Goal: Task Accomplishment & Management: Manage account settings

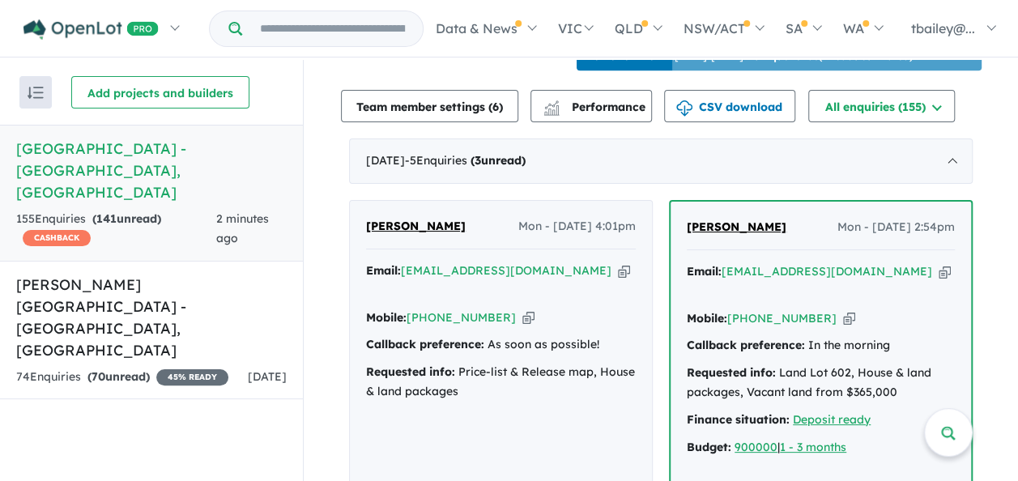
scroll to position [648, 0]
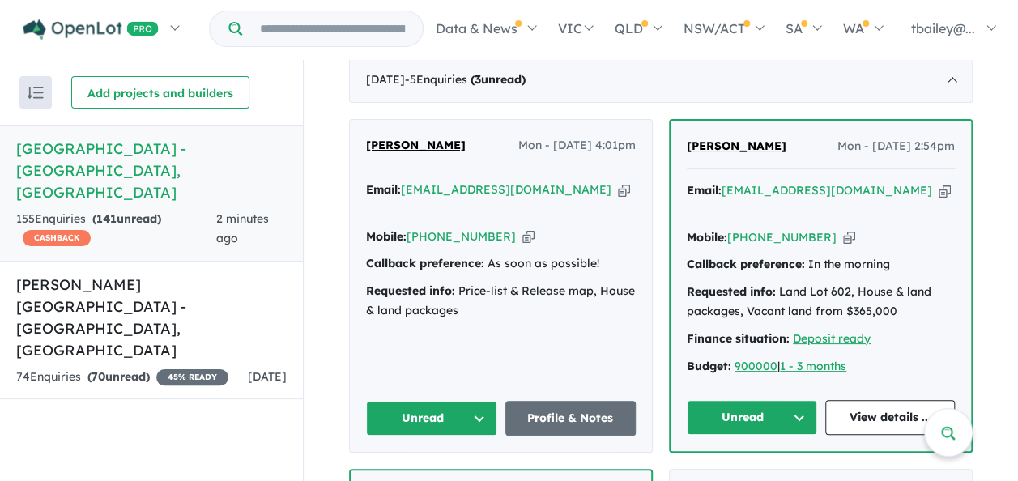
click at [527, 325] on div "Jing Sun Mon - 01/09/2025, 4:01pm Email: jimmyjasun@hotmail.com Copied! Mobile:…" at bounding box center [501, 286] width 302 height 332
drag, startPoint x: 527, startPoint y: 325, endPoint x: 496, endPoint y: 317, distance: 32.4
click at [496, 317] on div "Jing Sun Mon - 01/09/2025, 4:01pm Email: jimmyjasun@hotmail.com Copied! Mobile:…" at bounding box center [501, 286] width 302 height 332
click at [471, 401] on button "Unread" at bounding box center [431, 418] width 131 height 35
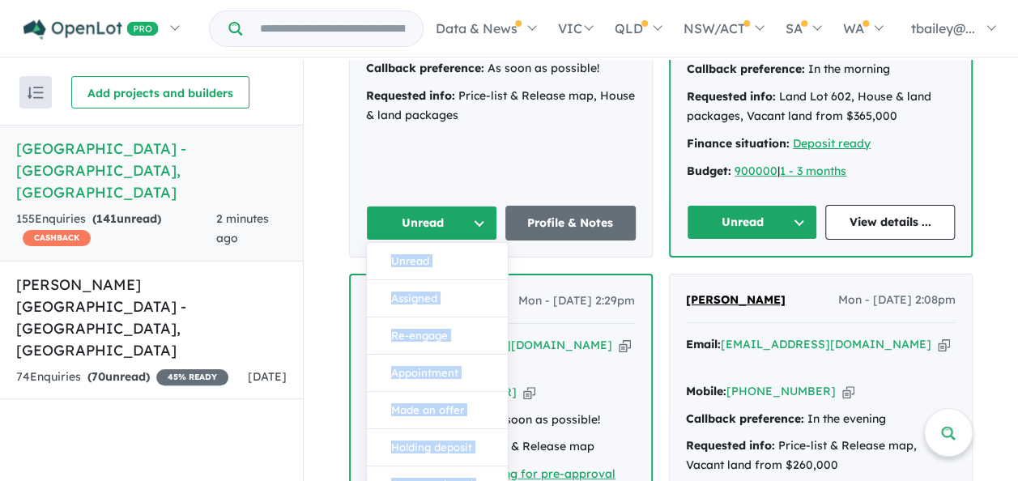
scroll to position [891, 0]
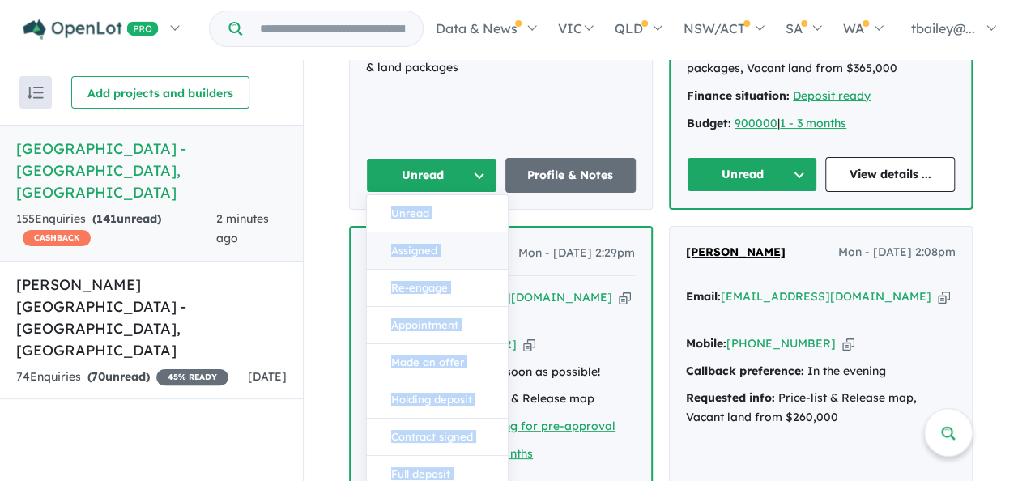
click at [390, 232] on button "Assigned" at bounding box center [437, 250] width 141 height 37
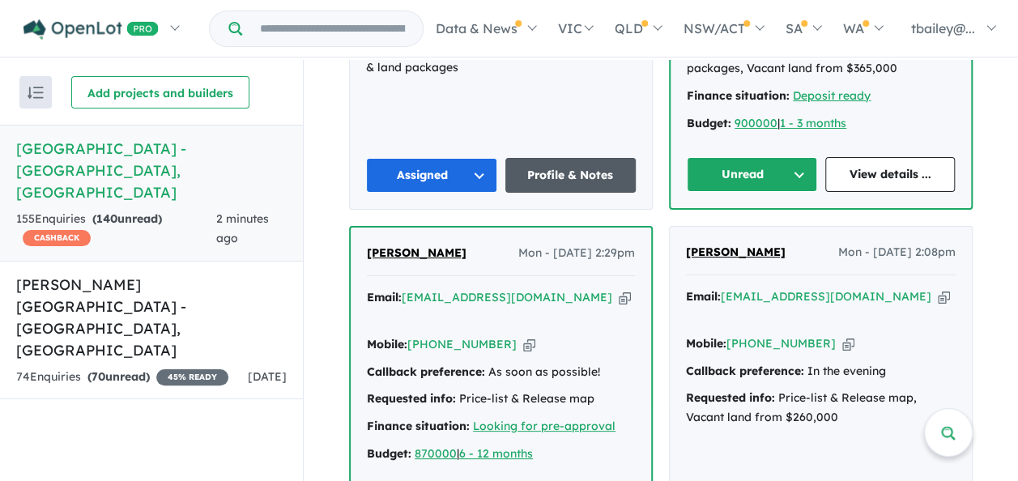
click at [572, 158] on link "Profile & Notes" at bounding box center [570, 175] width 131 height 35
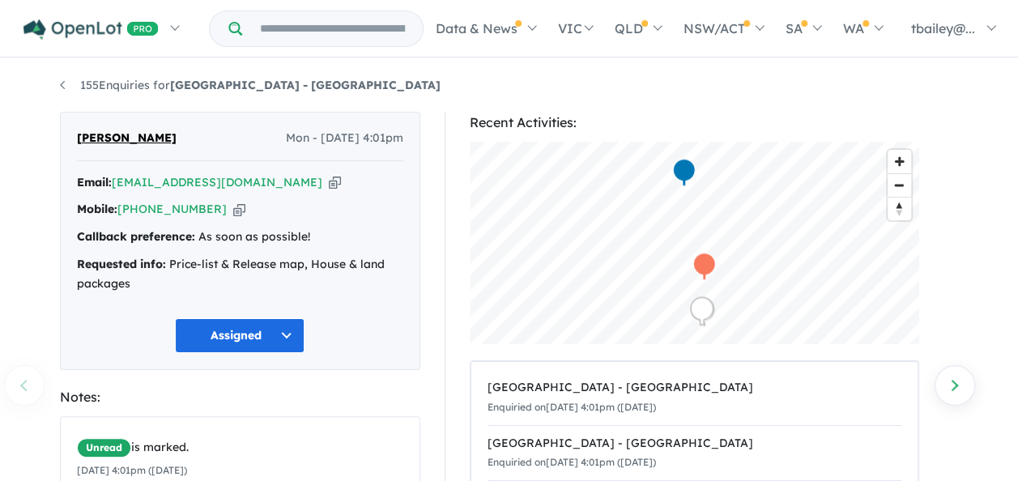
click at [290, 331] on button "Assigned" at bounding box center [240, 335] width 130 height 35
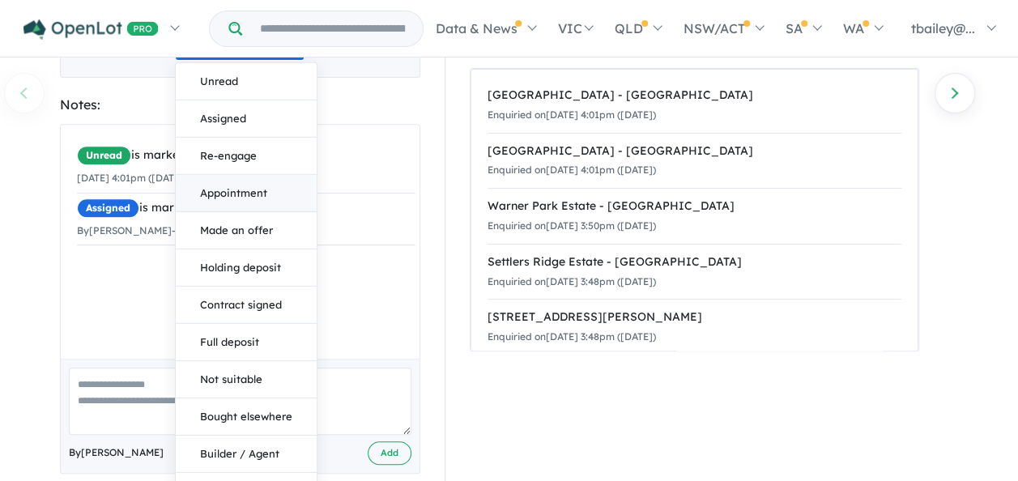
scroll to position [272, 0]
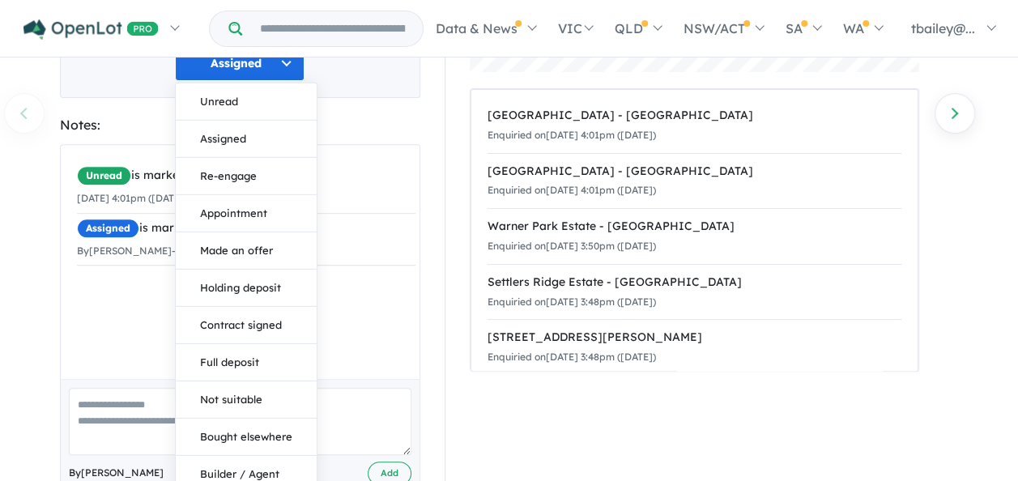
click at [110, 326] on div "Unread is marked. [DATE] 4:01pm ([DATE]) Assigned is marked. By [PERSON_NAME] -…" at bounding box center [246, 268] width 371 height 246
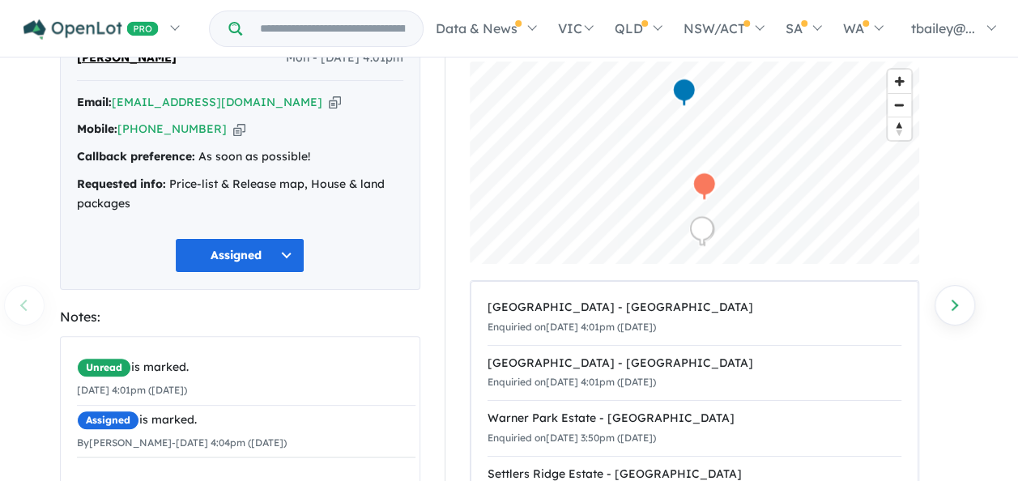
scroll to position [0, 0]
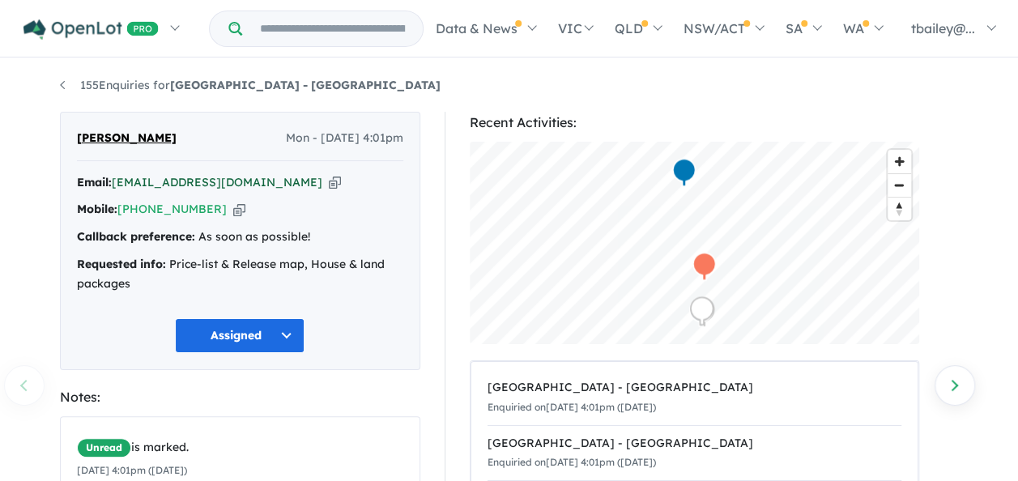
click at [166, 183] on a%20Huntlee%20Estate%20-%20North%20Rothbury"] "jimmyjasun@hotmail.com" at bounding box center [217, 182] width 211 height 15
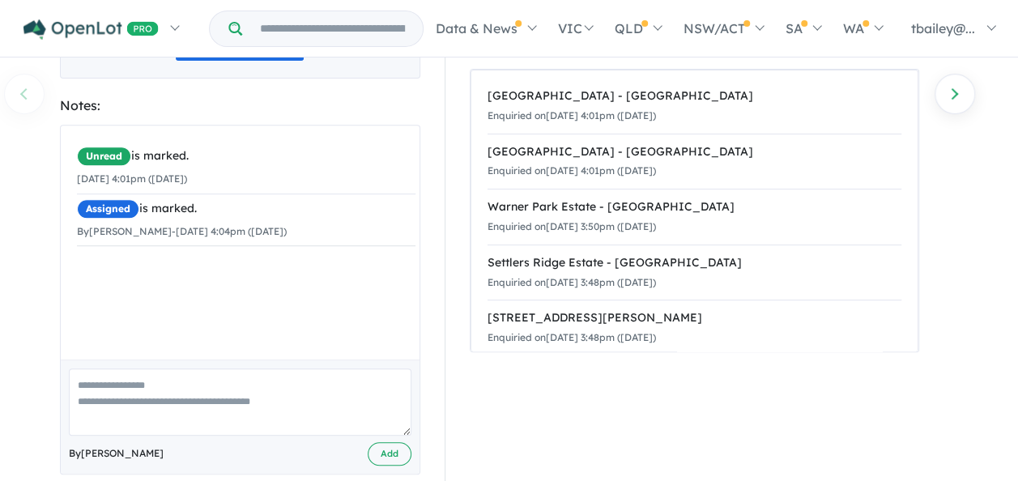
scroll to position [314, 0]
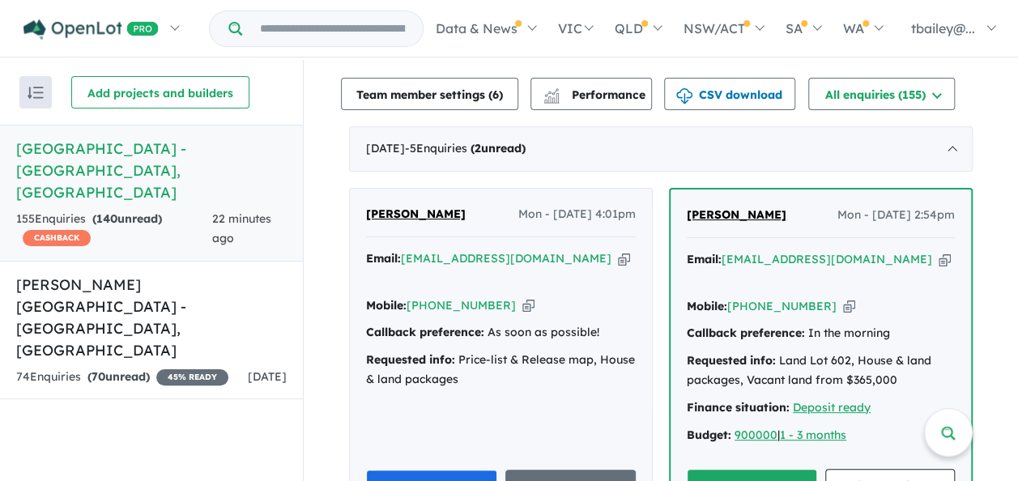
scroll to position [567, 0]
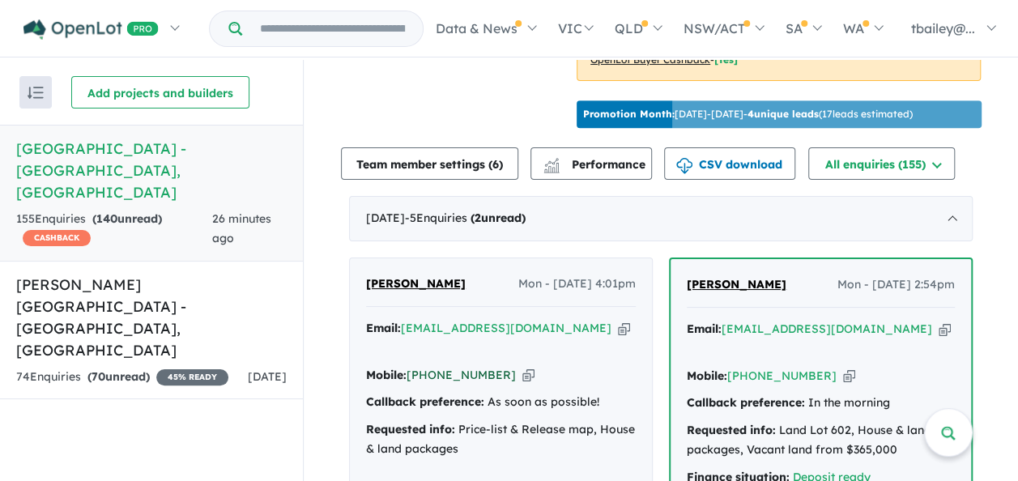
scroll to position [567, 0]
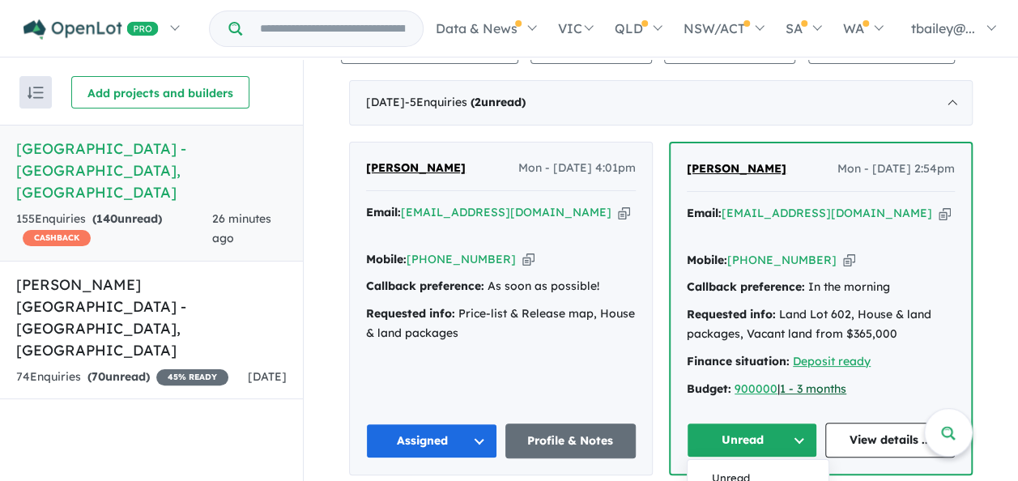
scroll to position [648, 0]
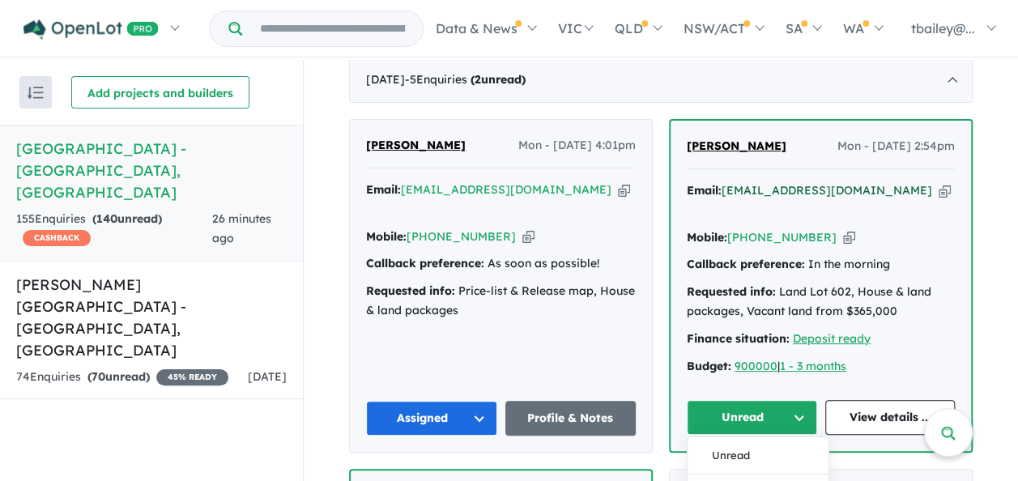
click at [771, 183] on a%20Huntlee%20Estate%20-%20North%20Rothbury"] "clashim@naver.com" at bounding box center [827, 190] width 211 height 15
click at [796, 400] on button "Unread" at bounding box center [752, 417] width 130 height 35
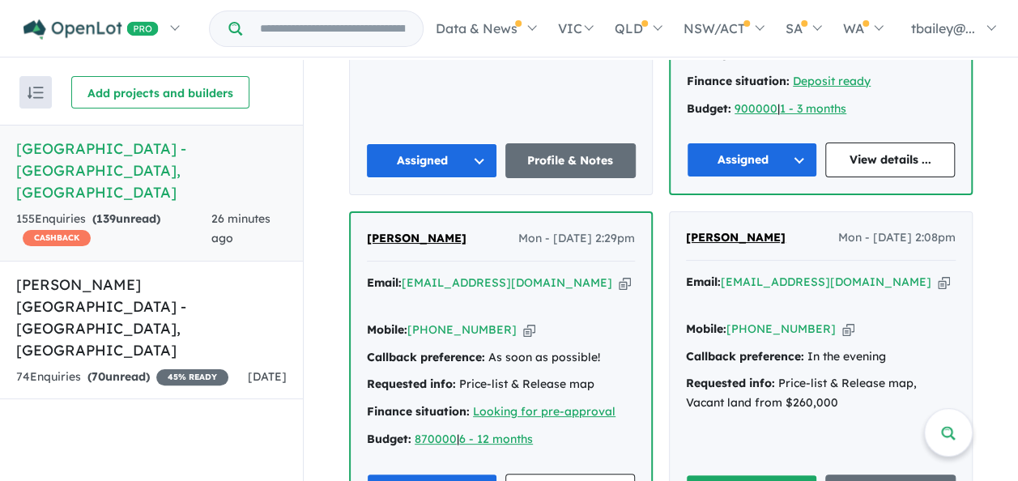
scroll to position [972, 0]
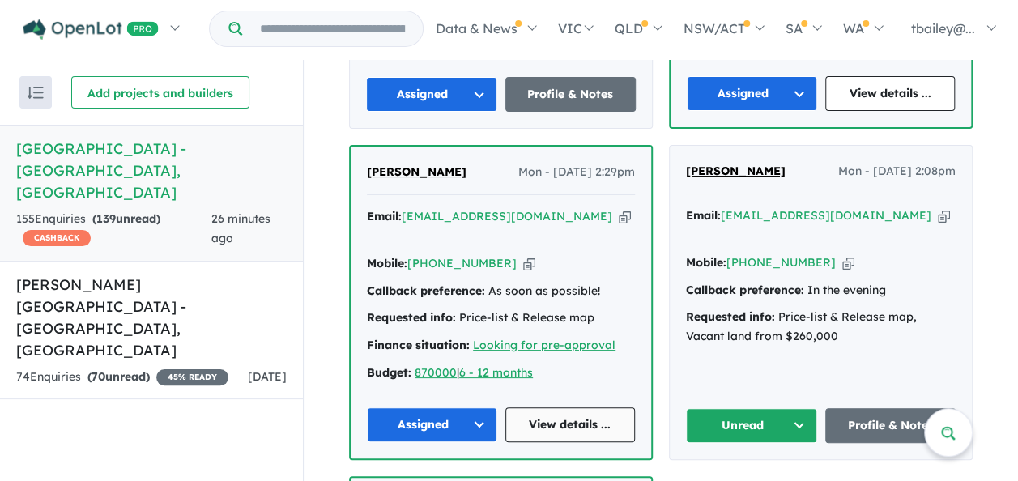
click at [554, 407] on link "View details ..." at bounding box center [570, 424] width 130 height 35
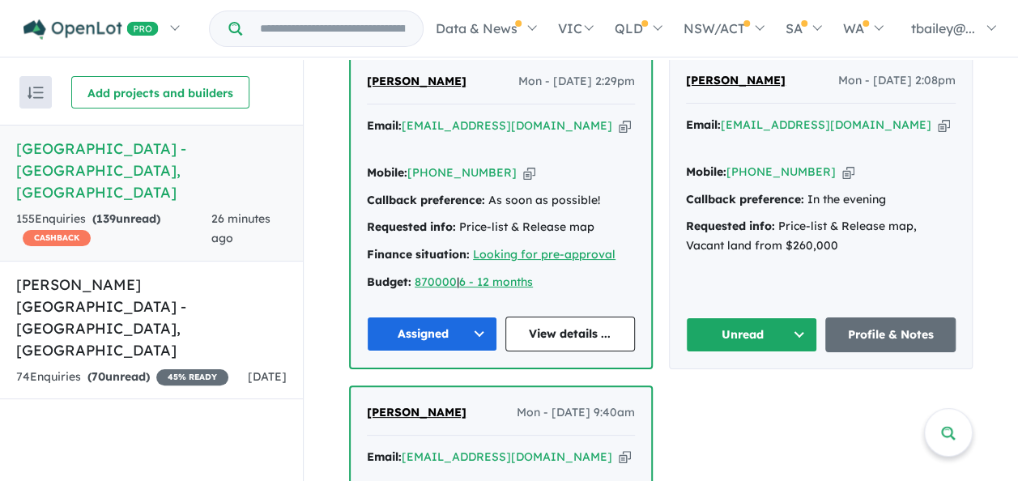
scroll to position [891, 0]
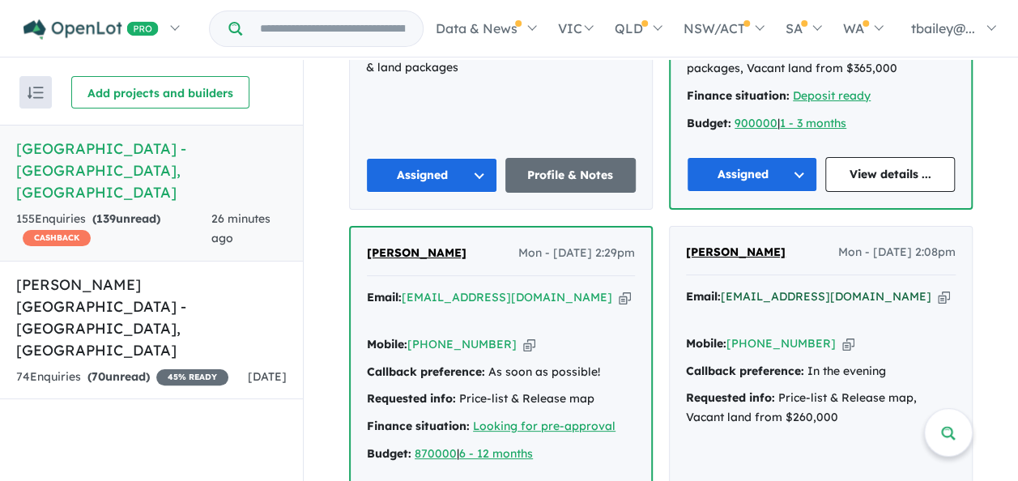
click at [766, 289] on a%20Huntlee%20Estate%20-%20North%20Rothbury"] "ash.ley@live.com.au" at bounding box center [826, 296] width 211 height 15
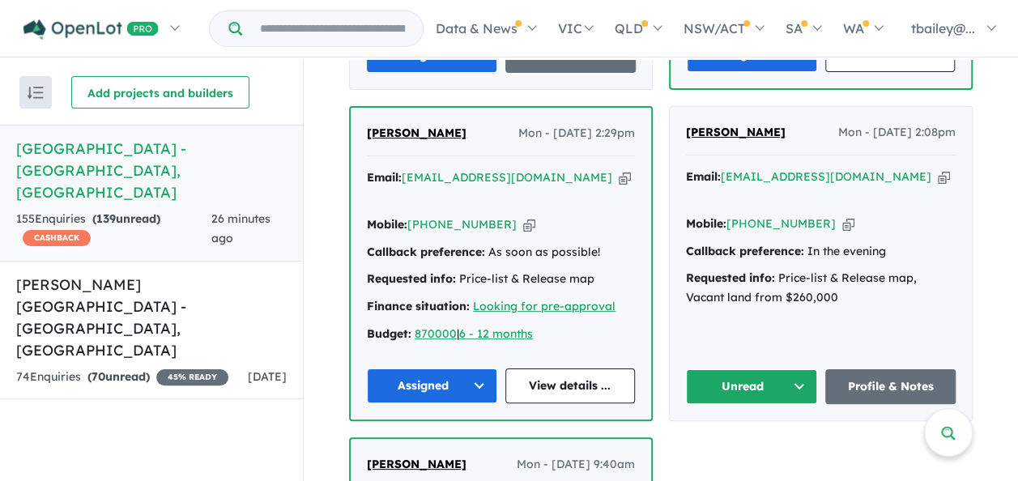
scroll to position [1053, 0]
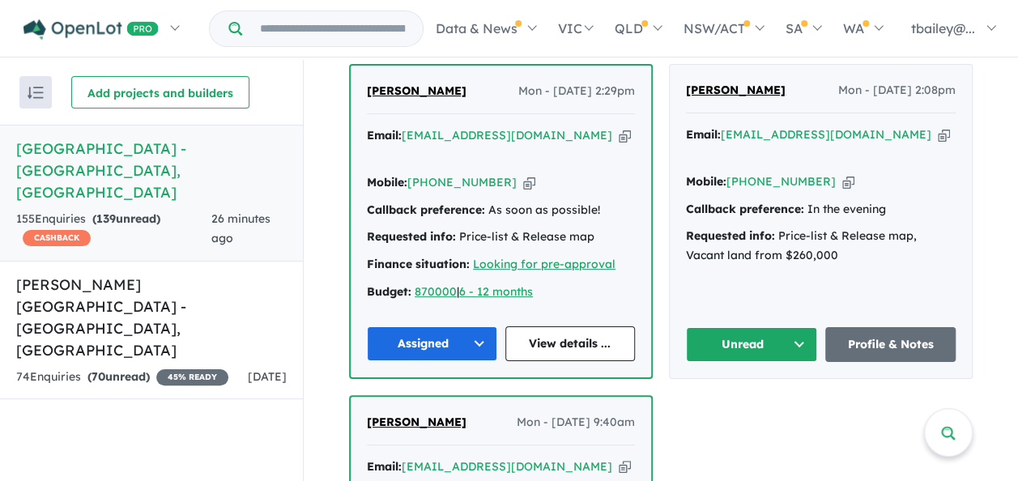
click at [703, 364] on div "Jing Sun Mon - 01/09/2025, 4:01pm Email: jimmyjasun@hotmail.com Copied! Mobile:…" at bounding box center [661, 221] width 624 height 1015
click at [793, 327] on button "Unread" at bounding box center [751, 344] width 131 height 35
click at [728, 401] on button "Assigned" at bounding box center [757, 419] width 141 height 37
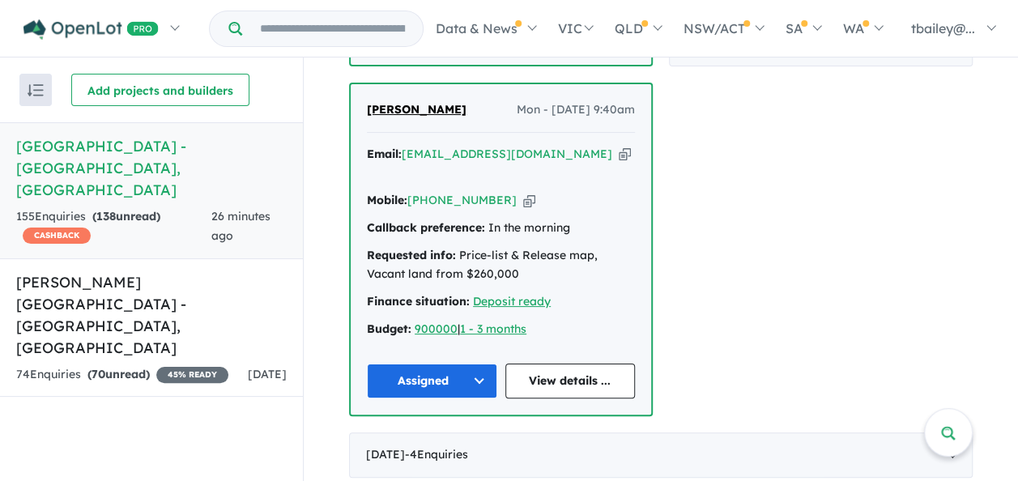
scroll to position [1458, 0]
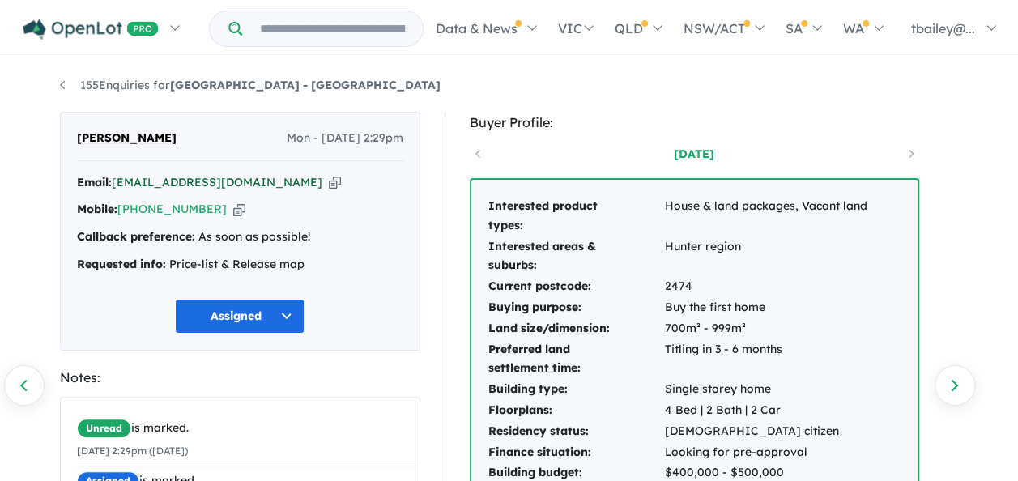
click at [176, 179] on a%20Huntlee%20Estate%20-%20North%20Rothbury"] "[EMAIL_ADDRESS][DOMAIN_NAME]" at bounding box center [217, 182] width 211 height 15
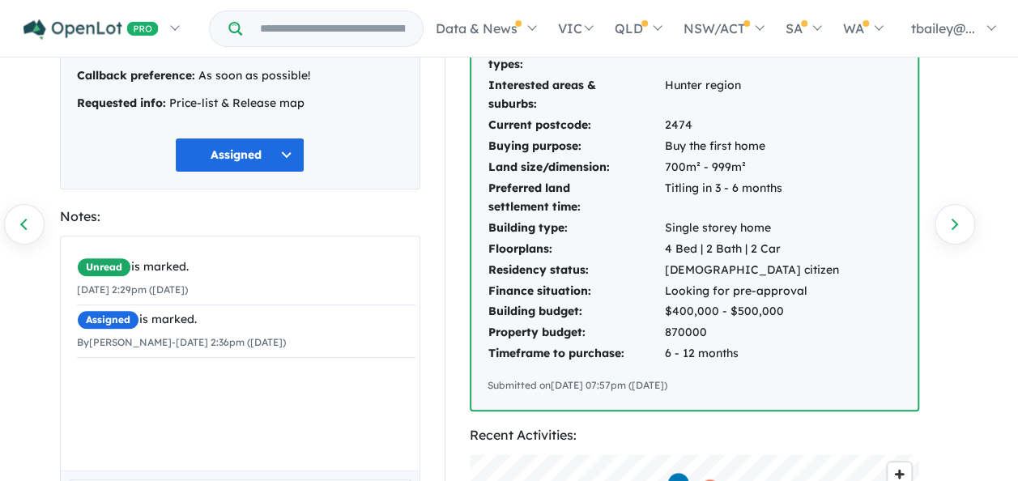
scroll to position [162, 0]
